Goal: Navigation & Orientation: Find specific page/section

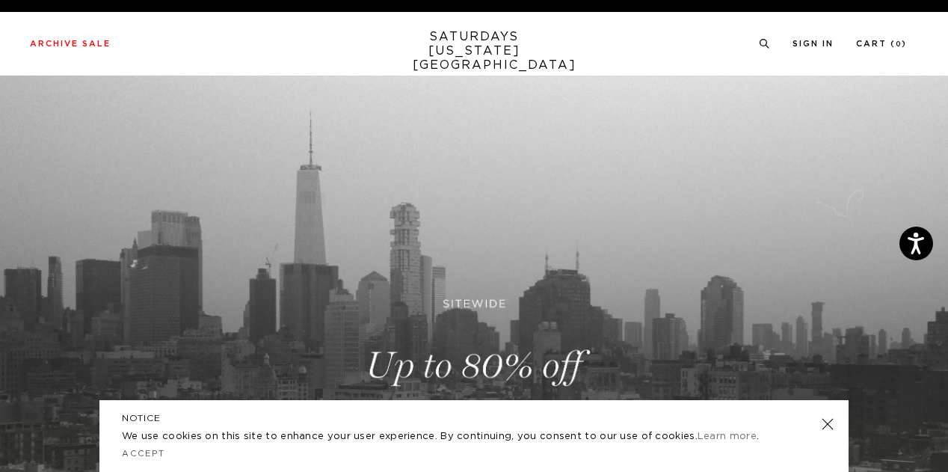
click at [830, 407] on div "NOTICE We use cookies on this site to enhance your user experience. By continui…" at bounding box center [473, 436] width 749 height 72
click at [825, 422] on link at bounding box center [827, 423] width 21 height 21
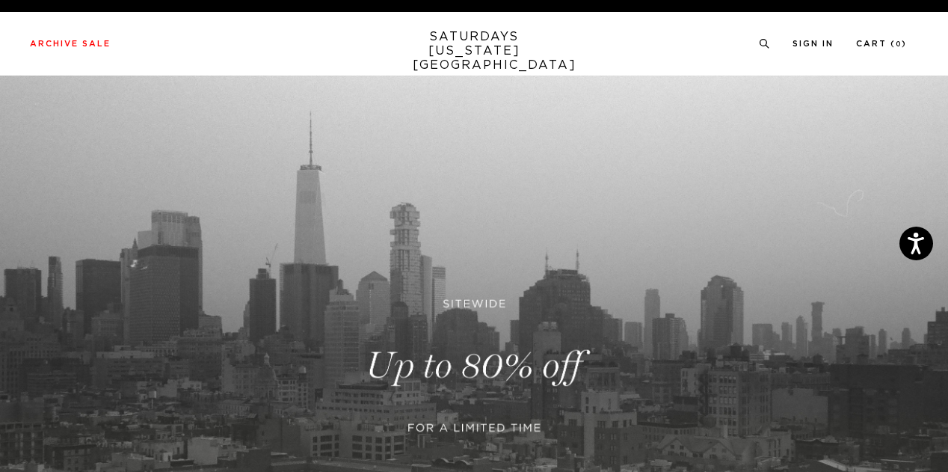
click at [568, 358] on link at bounding box center [474, 366] width 948 height 580
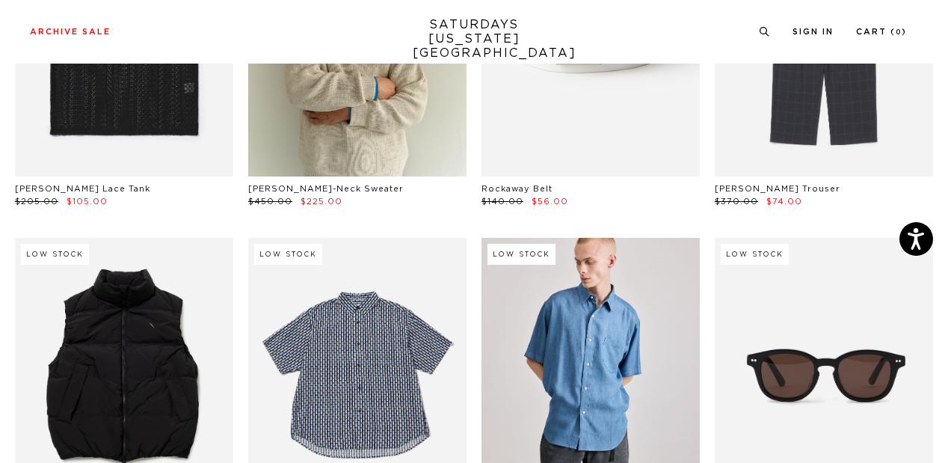
scroll to position [582, 0]
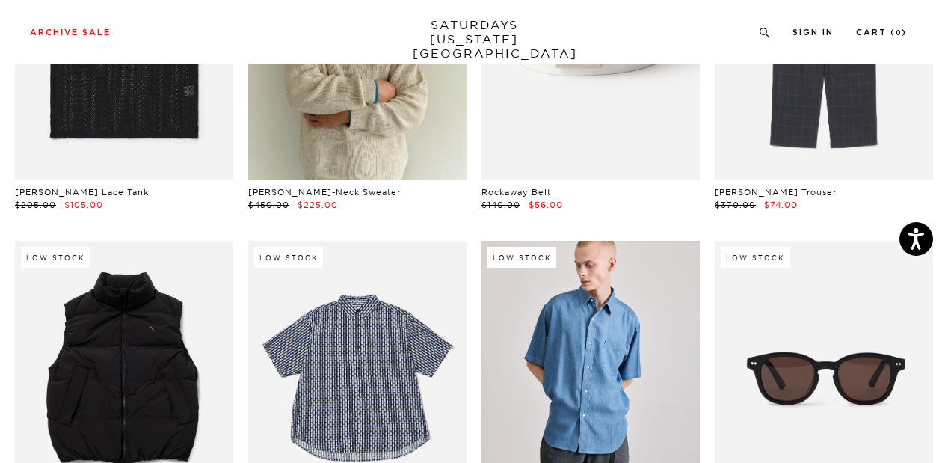
drag, startPoint x: 956, startPoint y: 8, endPoint x: 956, endPoint y: 84, distance: 75.5
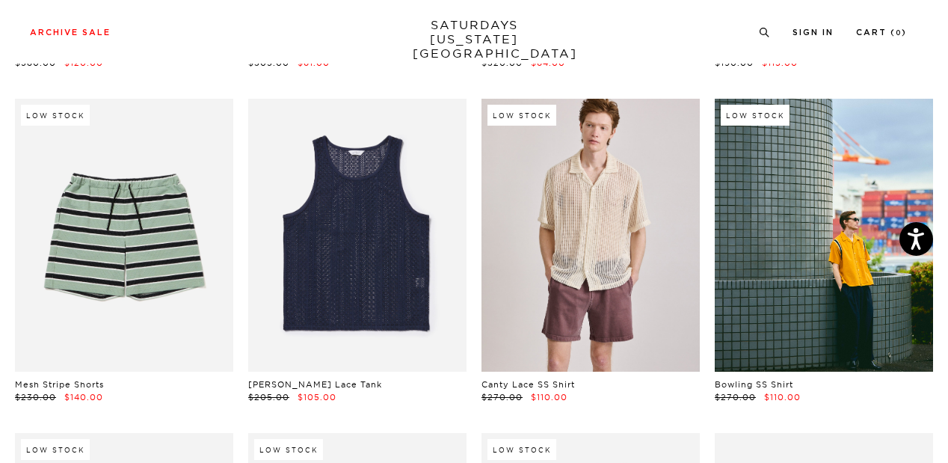
scroll to position [1797, 0]
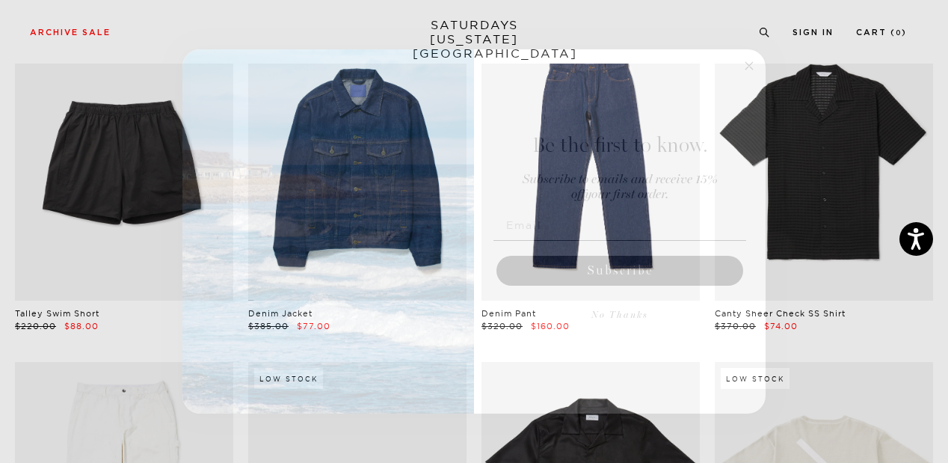
click at [743, 71] on circle "Close dialog" at bounding box center [749, 65] width 17 height 17
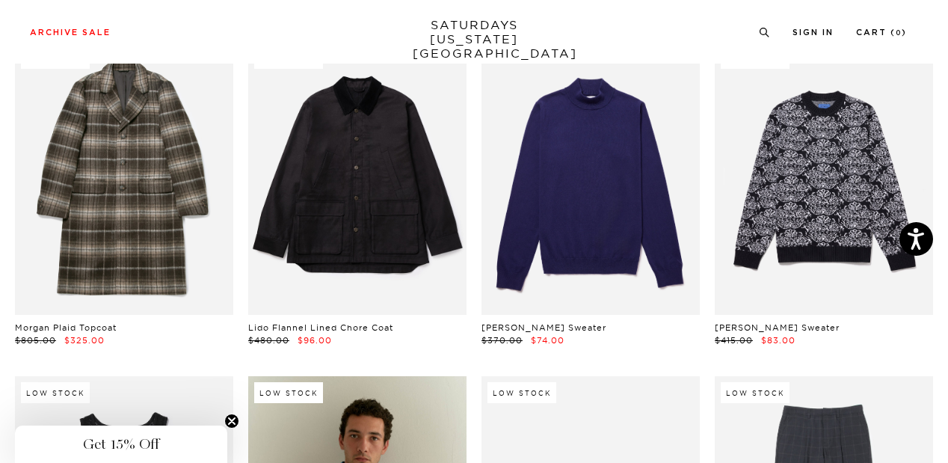
scroll to position [0, 0]
